Goal: Complete application form

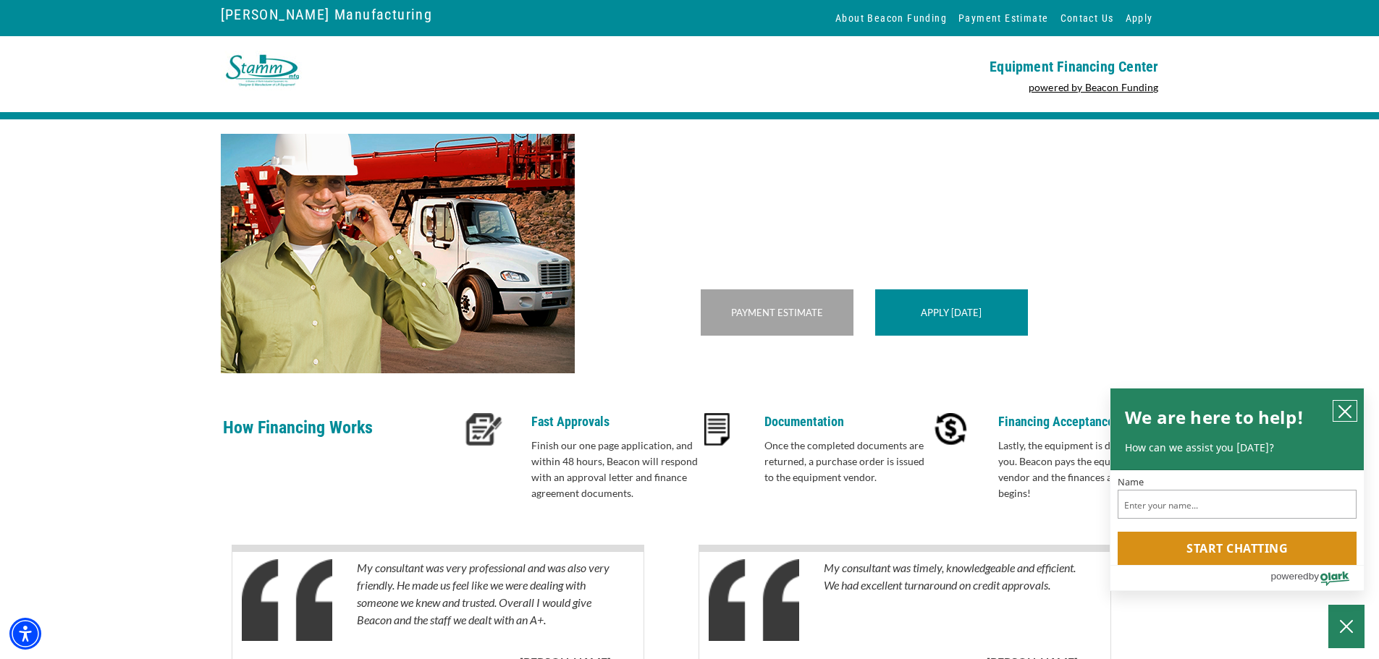
click at [1345, 405] on icon "close chatbox" at bounding box center [1345, 412] width 14 height 14
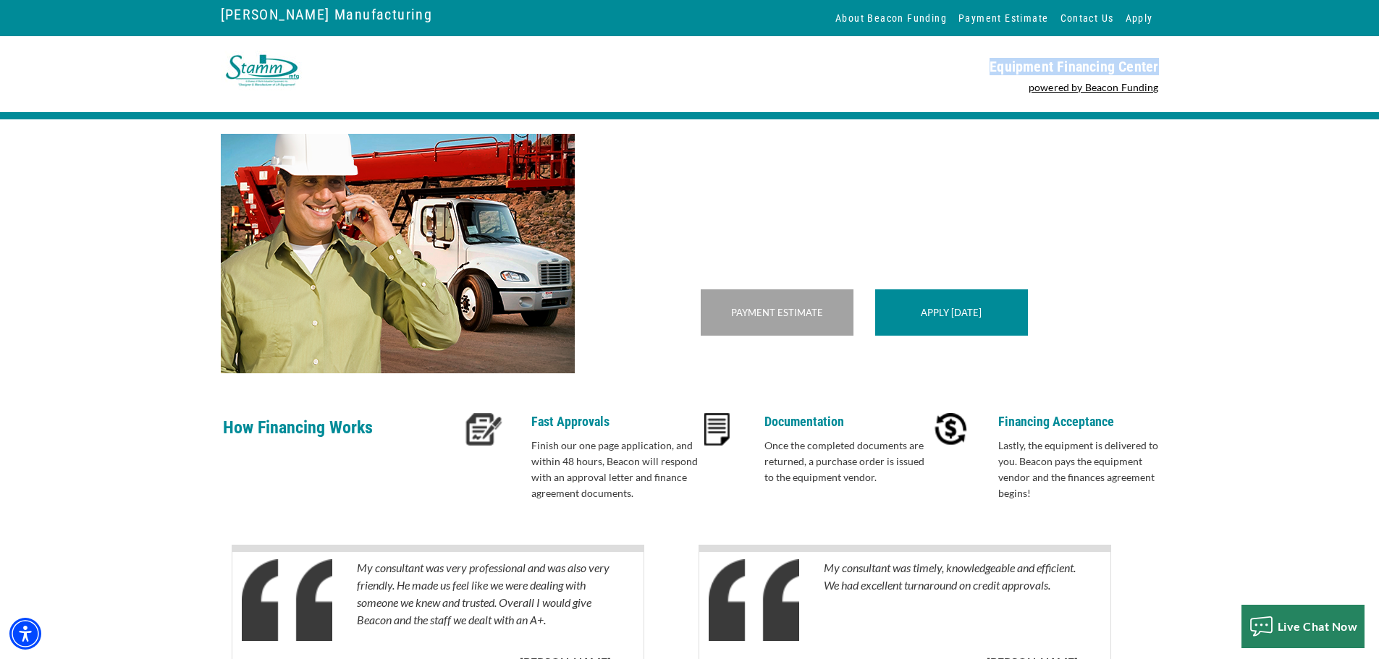
drag, startPoint x: 992, startPoint y: 64, endPoint x: 1154, endPoint y: 66, distance: 162.9
click at [1157, 66] on p "Equipment Financing Center" at bounding box center [928, 66] width 460 height 17
click at [1154, 66] on p "Equipment Financing Center" at bounding box center [928, 66] width 460 height 17
drag, startPoint x: 529, startPoint y: 442, endPoint x: 620, endPoint y: 447, distance: 91.3
click at [620, 447] on div "Fast Approvals Finish our one page application, and within 48 hours, Beacon wil…" at bounding box center [572, 461] width 251 height 96
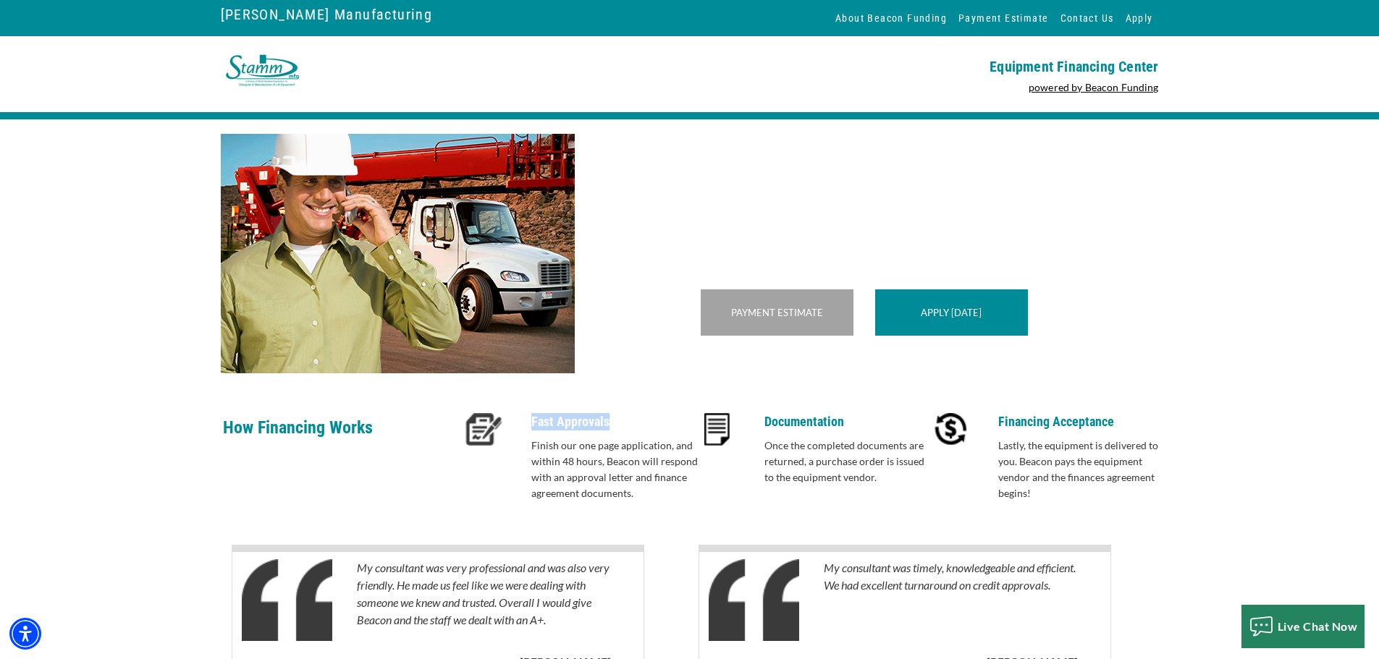
click at [619, 431] on p "Fast Approvals" at bounding box center [614, 421] width 167 height 17
drag, startPoint x: 609, startPoint y: 446, endPoint x: 525, endPoint y: 435, distance: 84.7
click at [525, 435] on div "Fast Approvals Finish our one page application, and within 48 hours, Beacon wil…" at bounding box center [572, 461] width 251 height 96
click at [525, 435] on div at bounding box center [489, 461] width 84 height 96
